Goal: Task Accomplishment & Management: Use online tool/utility

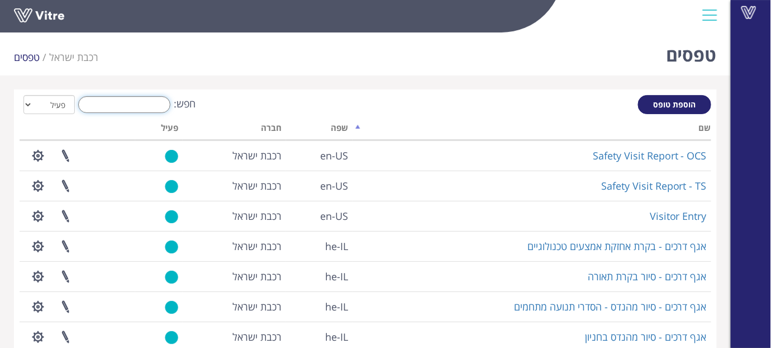
click at [111, 99] on input "חפש:" at bounding box center [124, 104] width 92 height 17
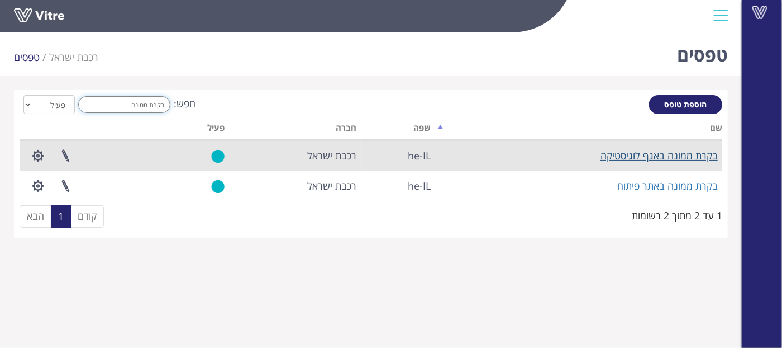
type input "בקרת ממונה"
click at [605, 152] on link "בקרת ממונה באגף לוגיסטיקה" at bounding box center [659, 155] width 117 height 13
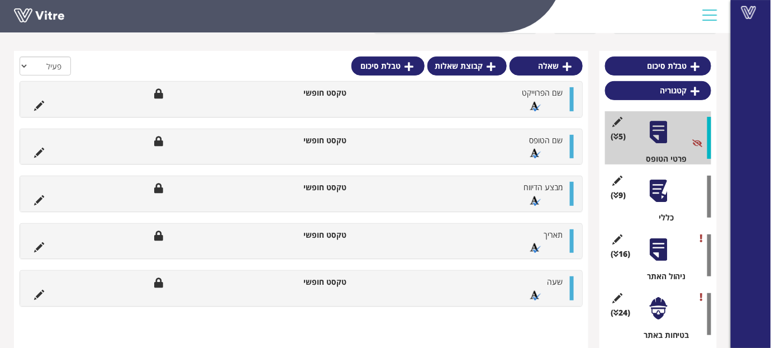
scroll to position [88, 0]
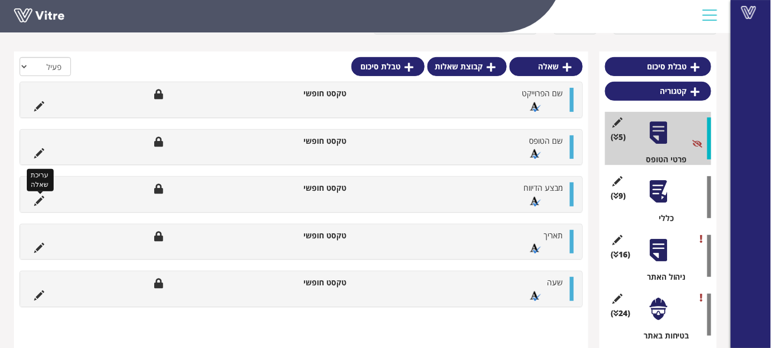
click at [36, 203] on icon at bounding box center [39, 201] width 10 height 10
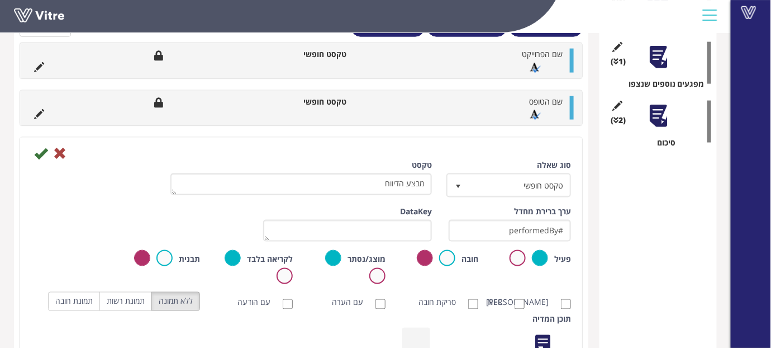
scroll to position [434, 0]
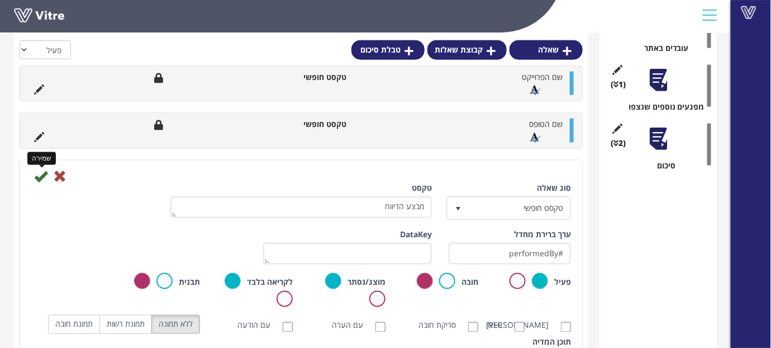
click at [37, 178] on icon at bounding box center [40, 175] width 13 height 13
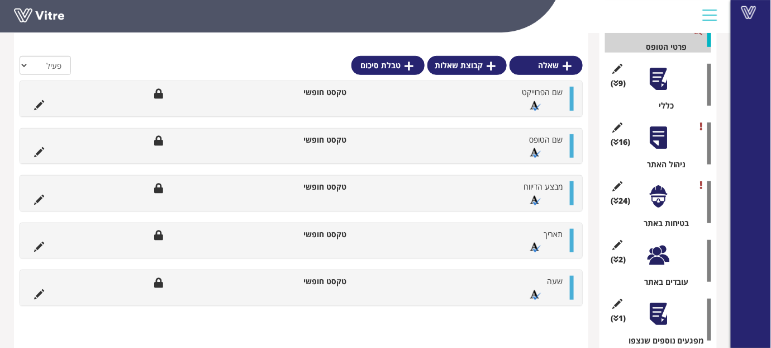
scroll to position [198, 0]
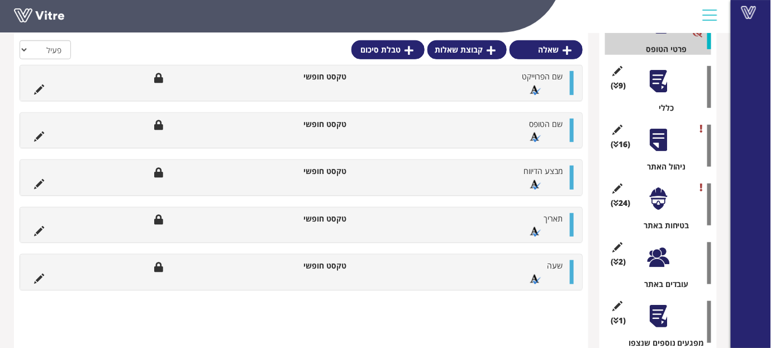
click at [653, 97] on div "(9 ) כללי" at bounding box center [658, 86] width 106 height 53
click at [657, 80] on div at bounding box center [658, 81] width 25 height 25
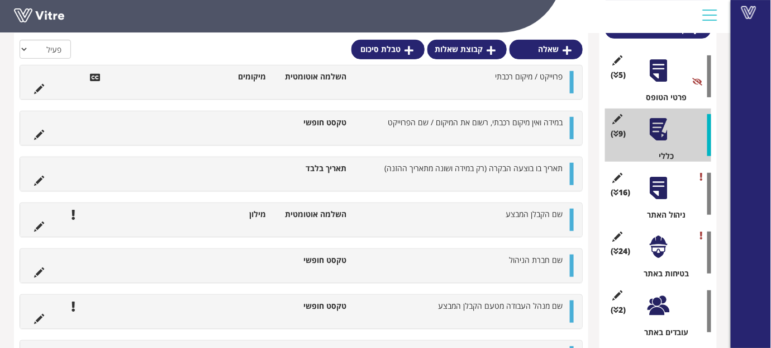
scroll to position [137, 0]
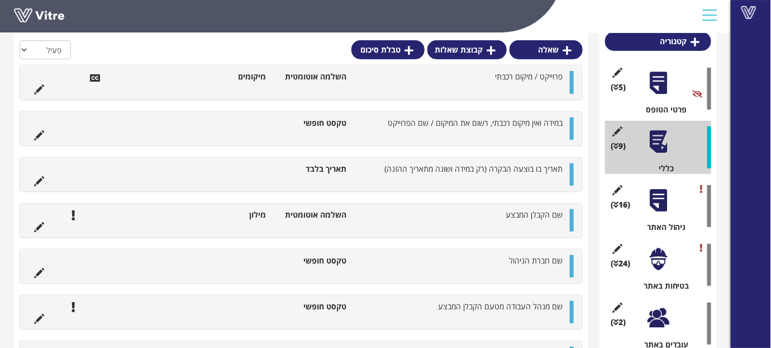
click at [659, 72] on div at bounding box center [658, 82] width 25 height 25
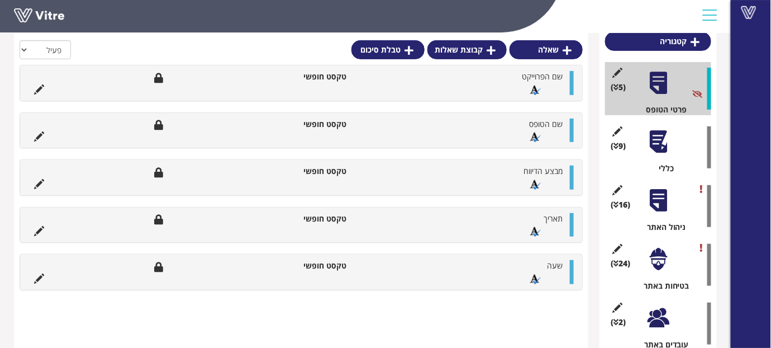
click at [664, 135] on div at bounding box center [658, 141] width 25 height 25
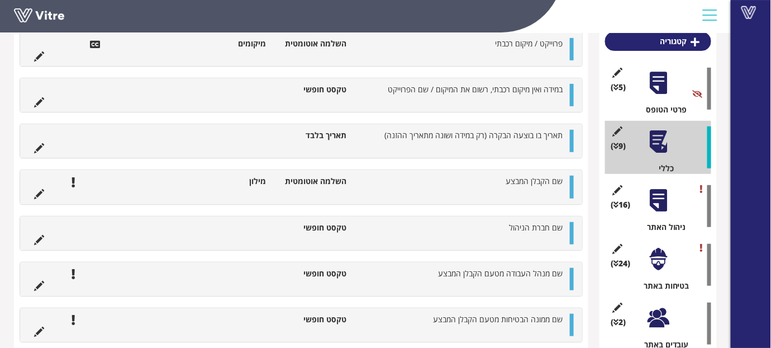
scroll to position [0, 0]
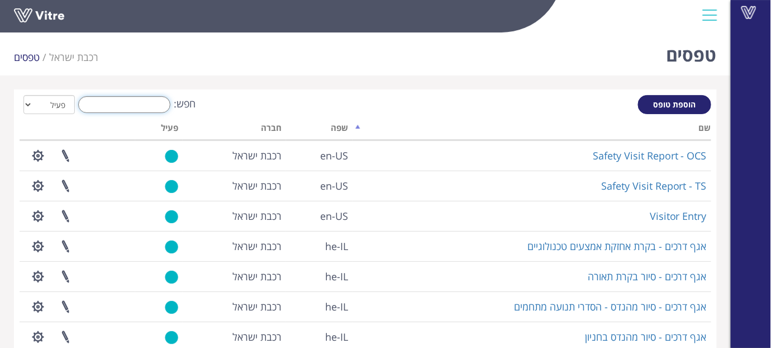
click at [140, 102] on input "חפש:" at bounding box center [124, 104] width 92 height 17
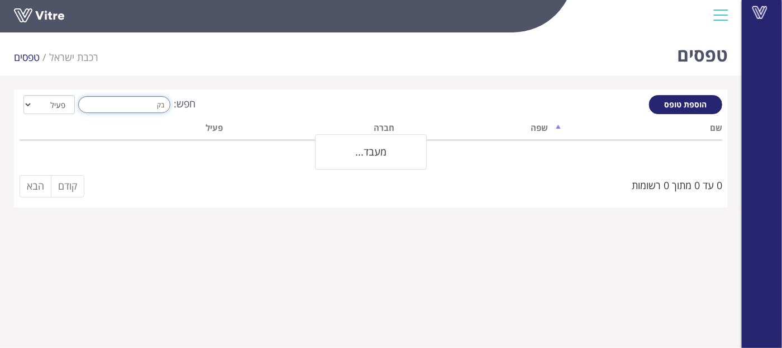
type input "ב"
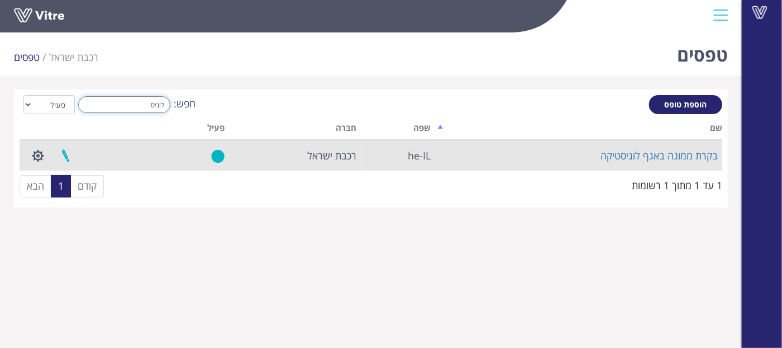
type input "לוגיס"
click at [68, 157] on link at bounding box center [65, 156] width 28 height 30
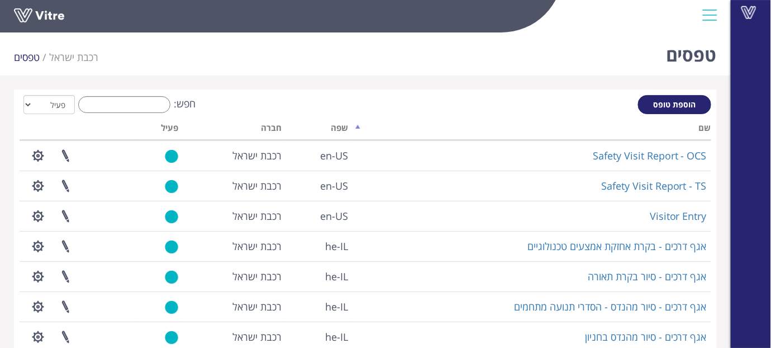
click at [129, 105] on input "חפש:" at bounding box center [124, 104] width 92 height 17
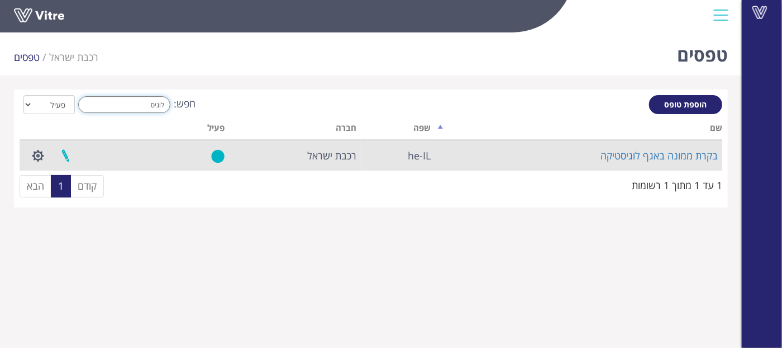
type input "לוגיס"
click at [66, 152] on link at bounding box center [65, 156] width 28 height 30
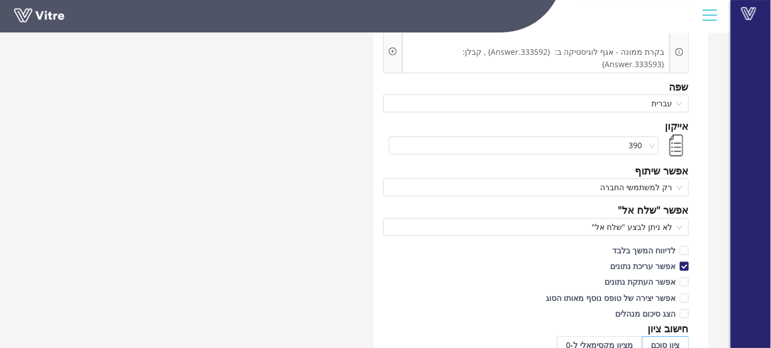
scroll to position [133, 0]
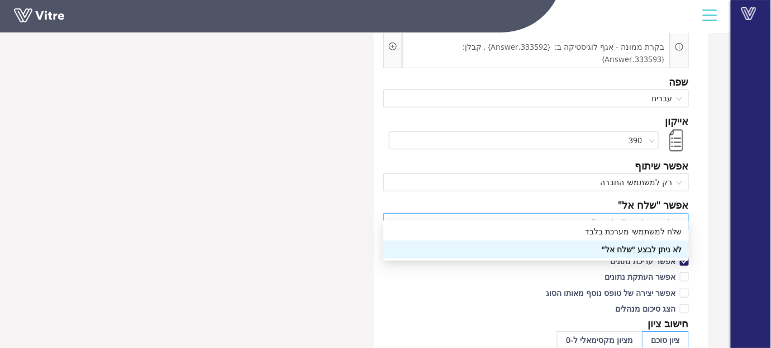
click at [680, 213] on span "לא ניתן לבצע "שלח אל"" at bounding box center [536, 221] width 292 height 17
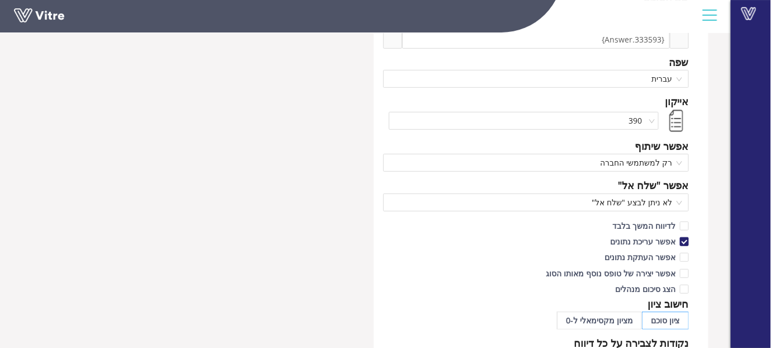
scroll to position [174, 0]
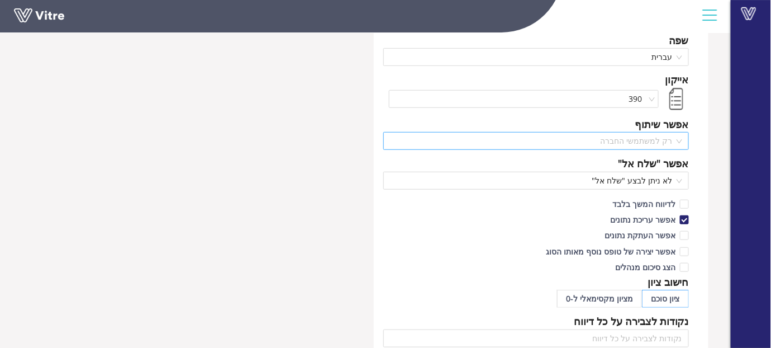
click at [680, 132] on span "רק למשתמשי החברה" at bounding box center [536, 140] width 292 height 17
click at [708, 121] on div "שם בקרת ממונה באגף לוגיסטיקה שם הטופס בקרת ממונה - אגף לוגיסטיקה ב: {333592.Ans…" at bounding box center [541, 321] width 335 height 813
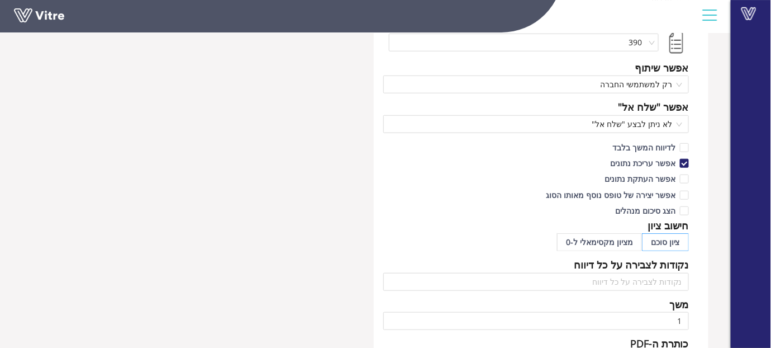
scroll to position [231, 0]
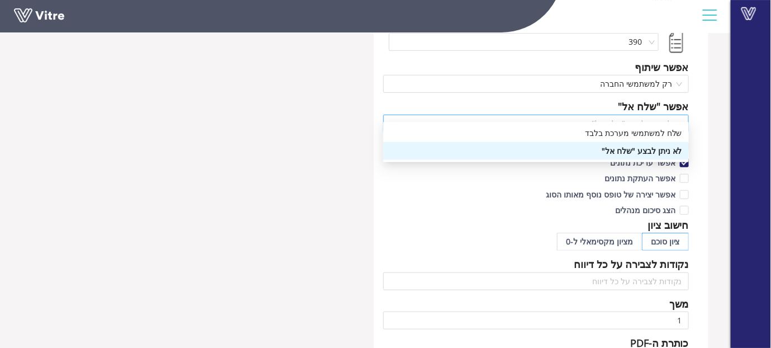
click at [680, 115] on span "לא ניתן לבצע "שלח אל"" at bounding box center [536, 123] width 292 height 17
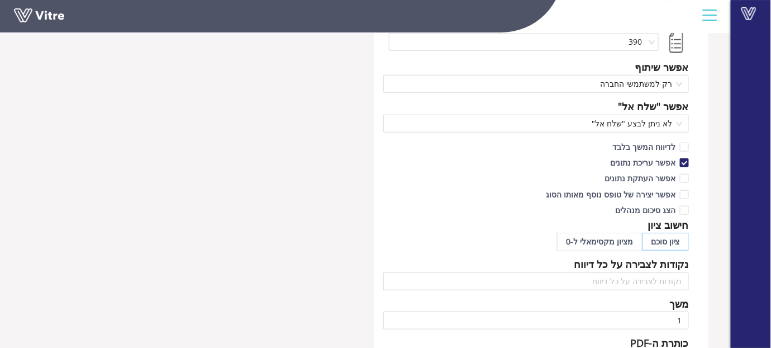
click at [730, 115] on div "שם בקרת ממונה באגף לוגיסטיקה שם הטופס בקרת ממונה - אגף לוגיסטיקה ב: {333592.Ans…" at bounding box center [365, 264] width 731 height 813
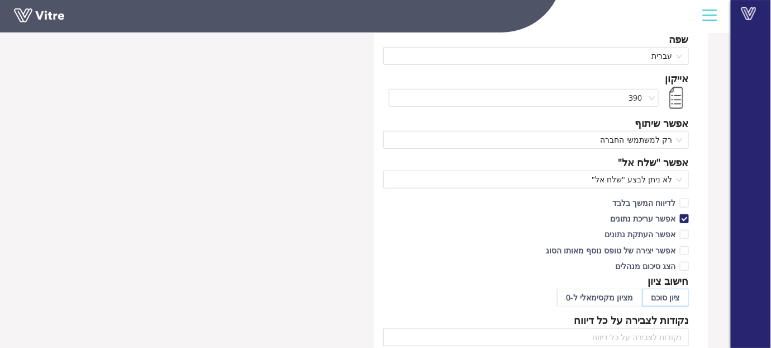
scroll to position [175, 0]
click at [678, 172] on span "לא ניתן לבצע "שלח אל"" at bounding box center [536, 180] width 292 height 17
click at [708, 155] on div "שם בקרת ממונה באגף לוגיסטיקה שם הטופס בקרת ממונה - אגף לוגיסטיקה ב: {333592.Ans…" at bounding box center [541, 321] width 335 height 813
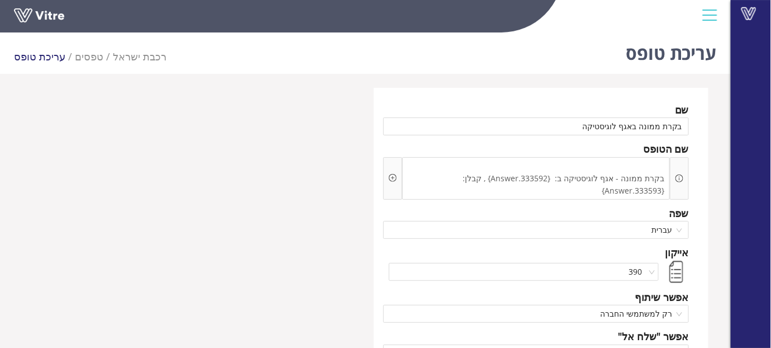
scroll to position [0, 0]
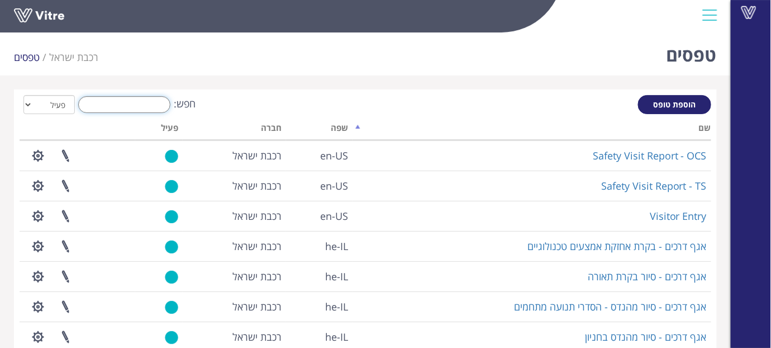
click at [121, 105] on input "חפש:" at bounding box center [124, 104] width 92 height 17
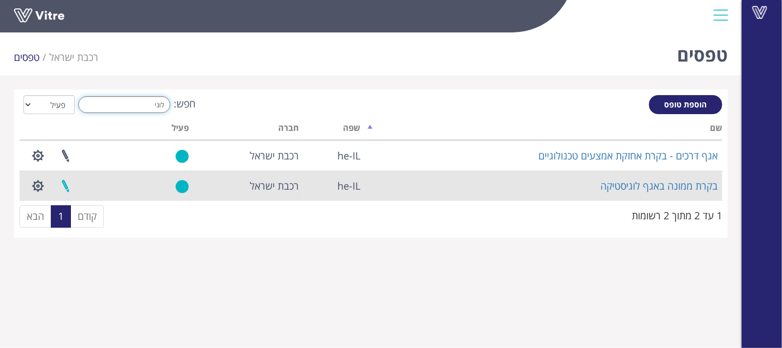
type input "לוגי"
click at [67, 185] on link at bounding box center [65, 186] width 28 height 30
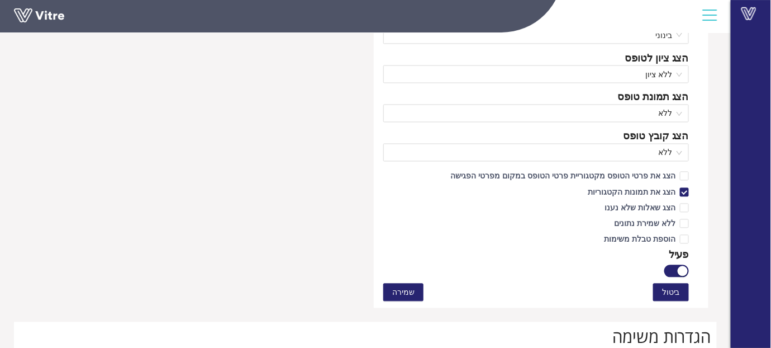
scroll to position [447, 0]
